Goal: Information Seeking & Learning: Learn about a topic

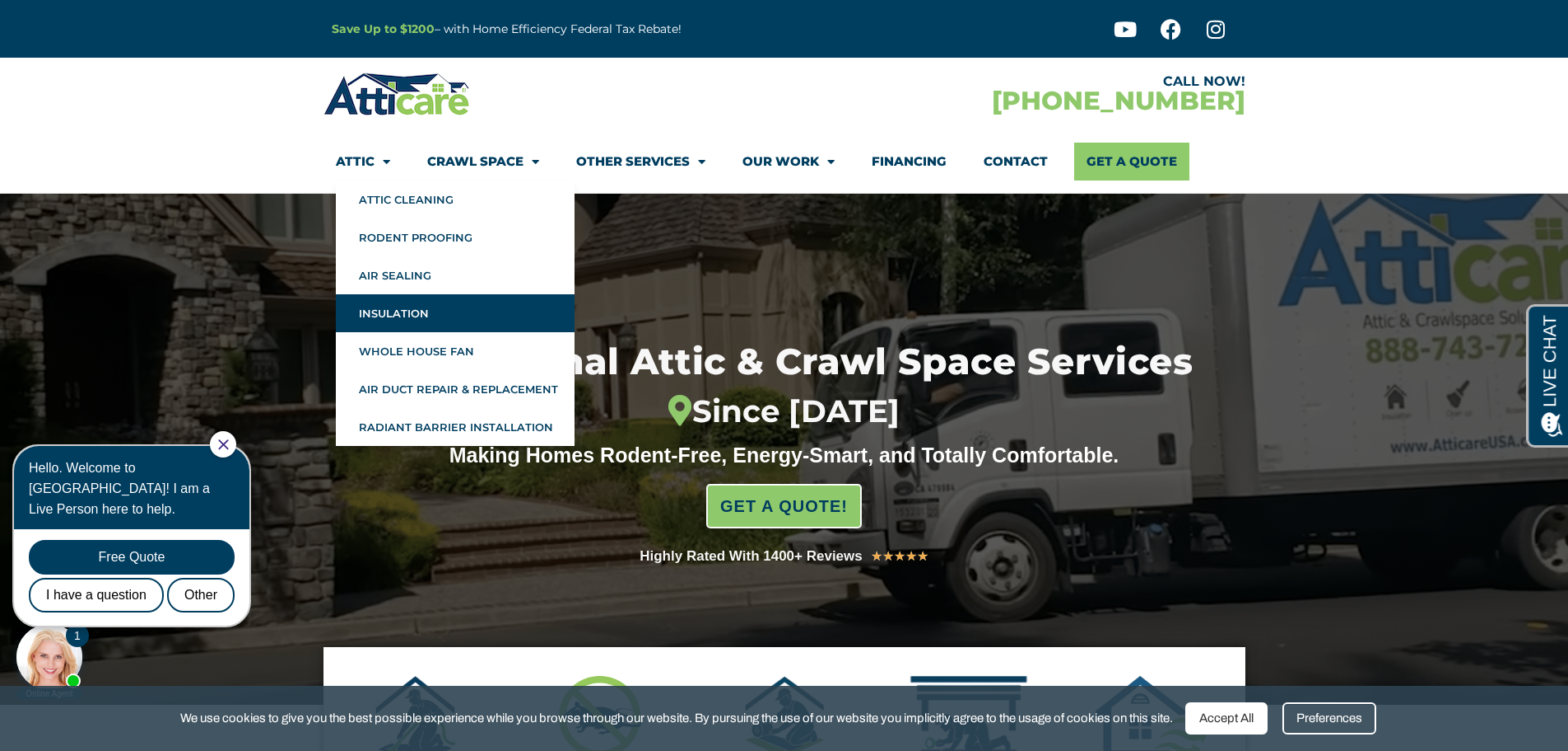
click at [394, 315] on link "Insulation" at bounding box center [454, 313] width 239 height 38
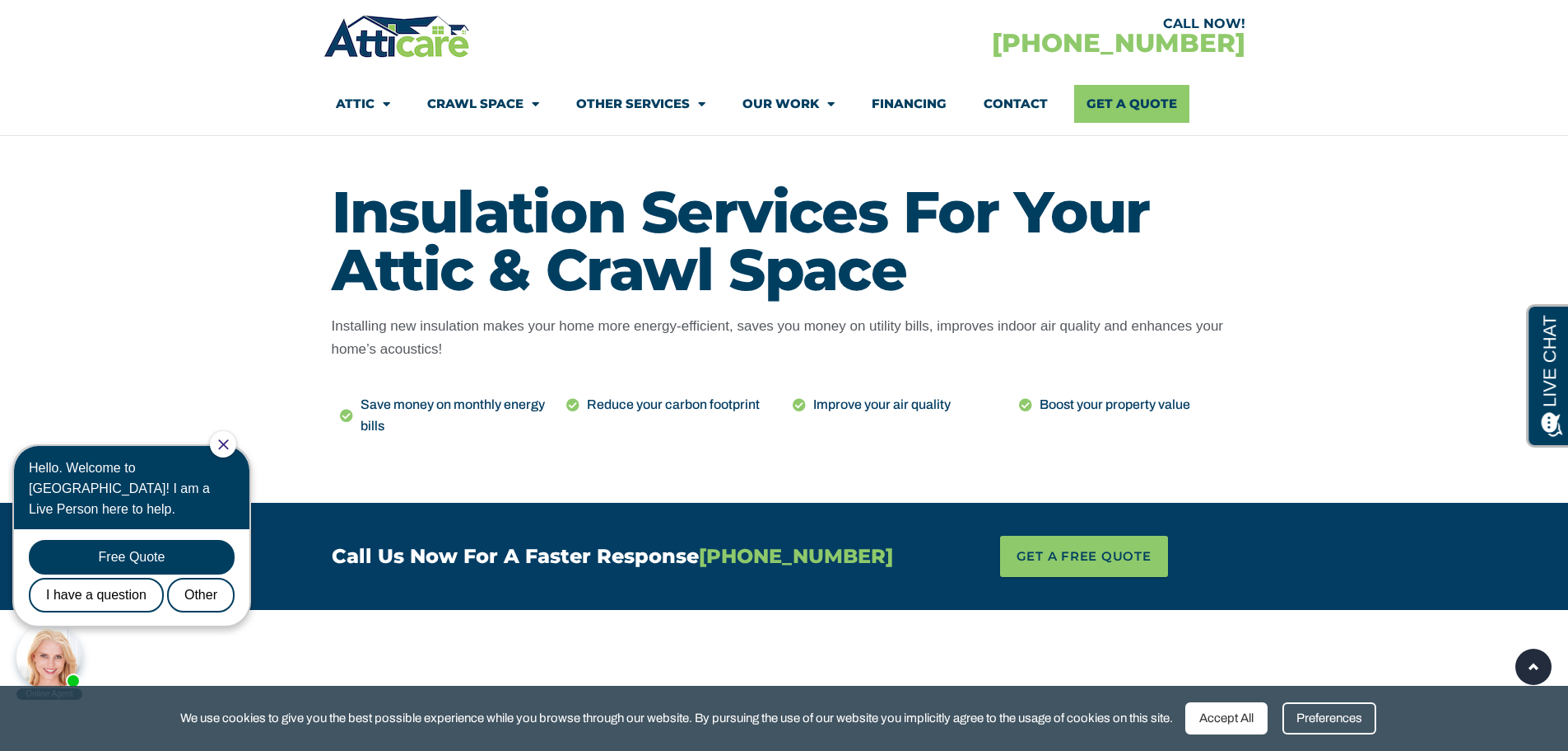
scroll to position [659, 0]
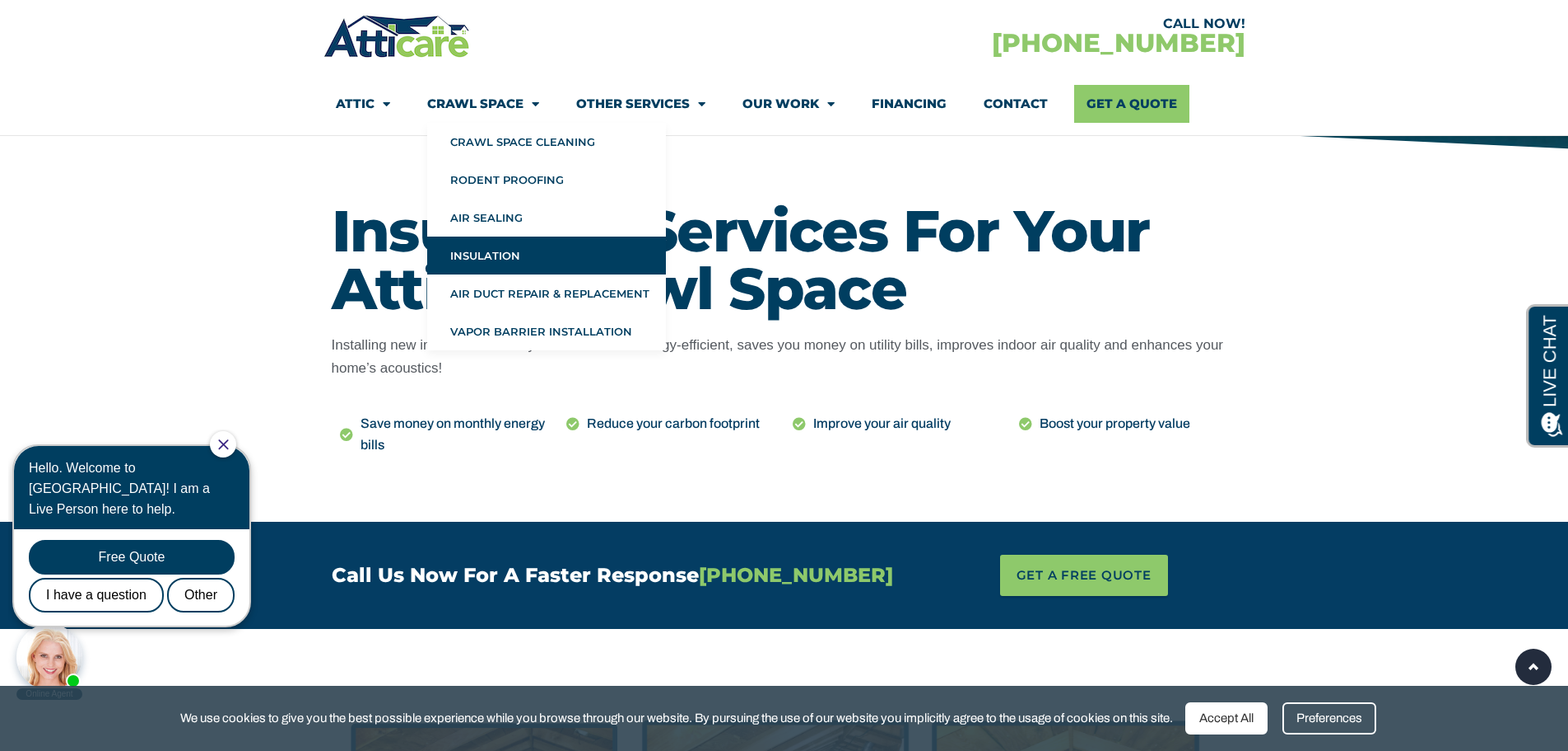
click at [477, 253] on link "Insulation" at bounding box center [546, 256] width 239 height 38
